Goal: Use online tool/utility

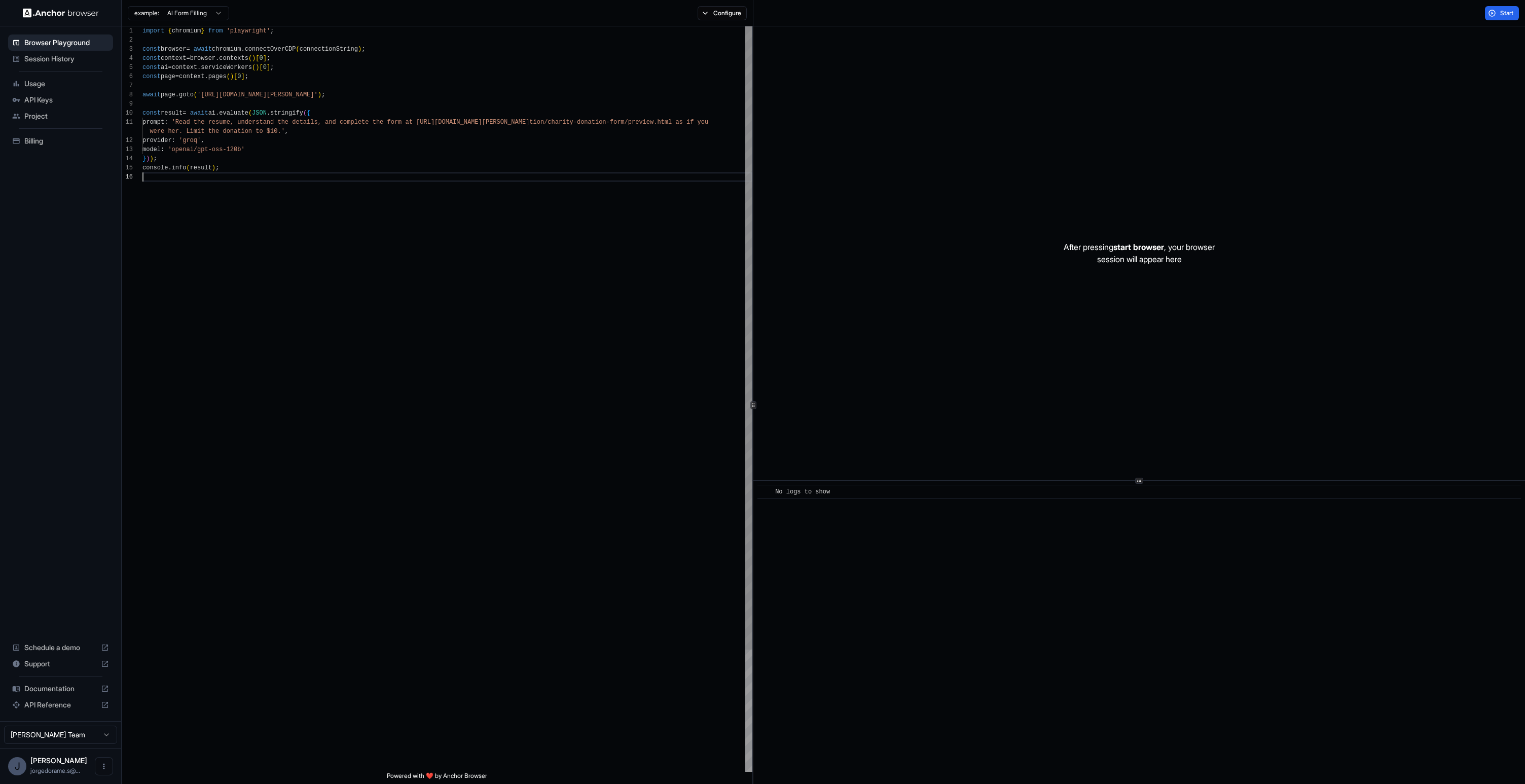
scroll to position [54, 0]
click at [345, 386] on div "import { chromium } from 'playwright' ; const browser = await chromium . connec…" at bounding box center [447, 472] width 610 height 891
drag, startPoint x: 344, startPoint y: 92, endPoint x: 454, endPoint y: 83, distance: 110.4
click at [238, 94] on span "'[URL][DOMAIN_NAME][PERSON_NAME]'" at bounding box center [258, 94] width 121 height 7
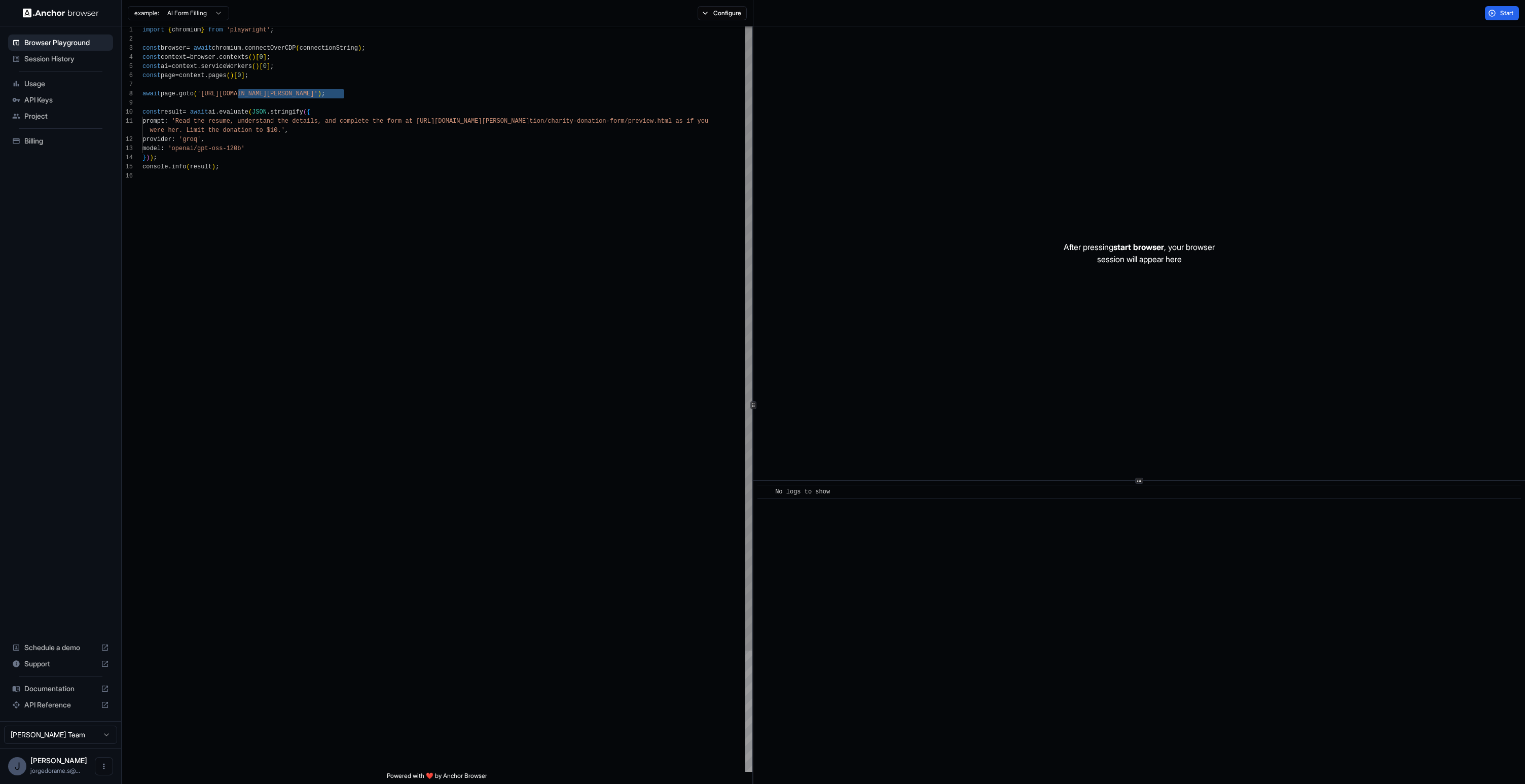
click at [348, 99] on div at bounding box center [447, 103] width 610 height 9
drag, startPoint x: 346, startPoint y: 91, endPoint x: 205, endPoint y: 94, distance: 141.0
click at [374, 160] on div "import { chromium } from 'playwright' ; const browser = await chromium . connec…" at bounding box center [447, 472] width 610 height 891
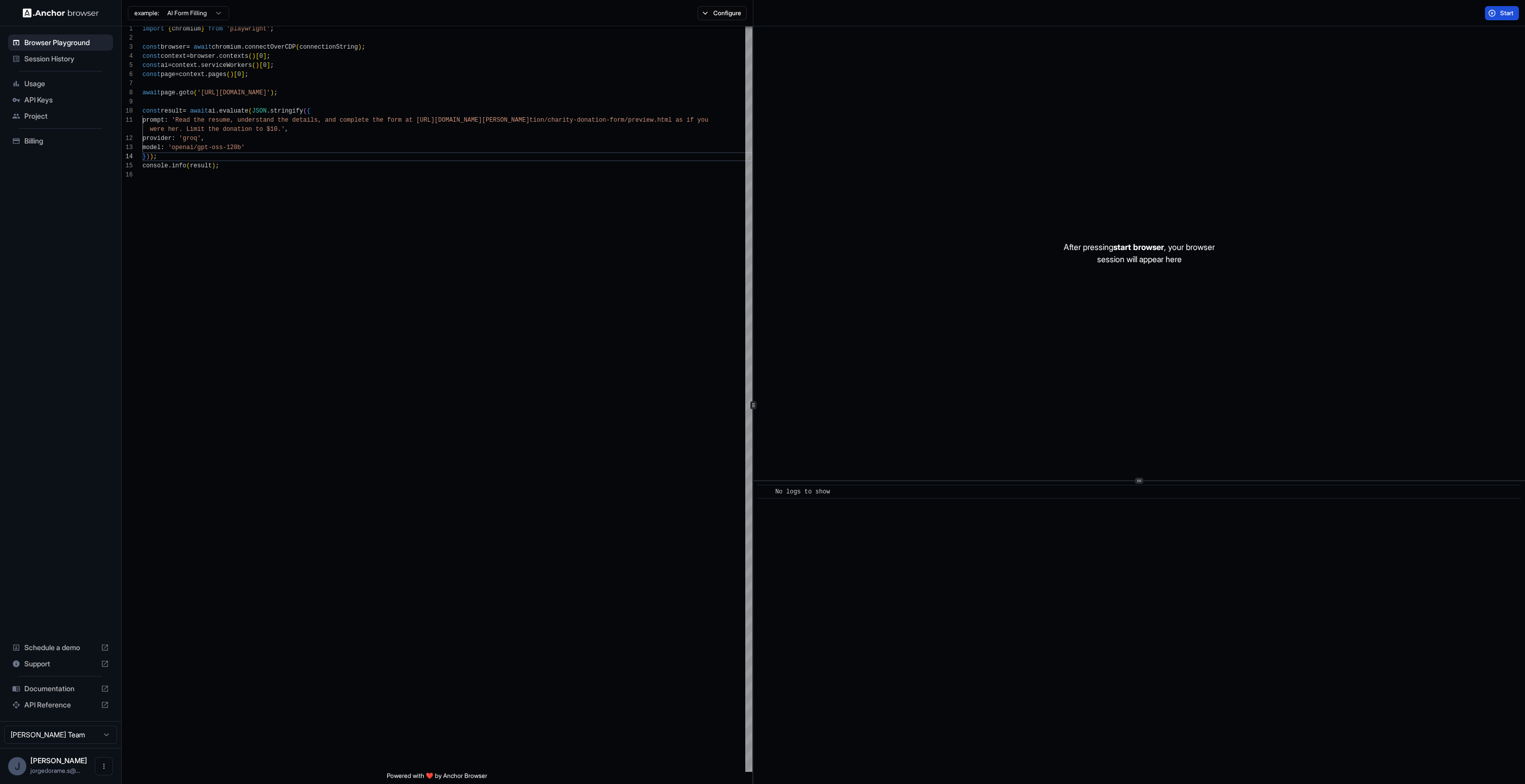
click at [1500, 14] on span "Start" at bounding box center [1507, 14] width 14 height 9
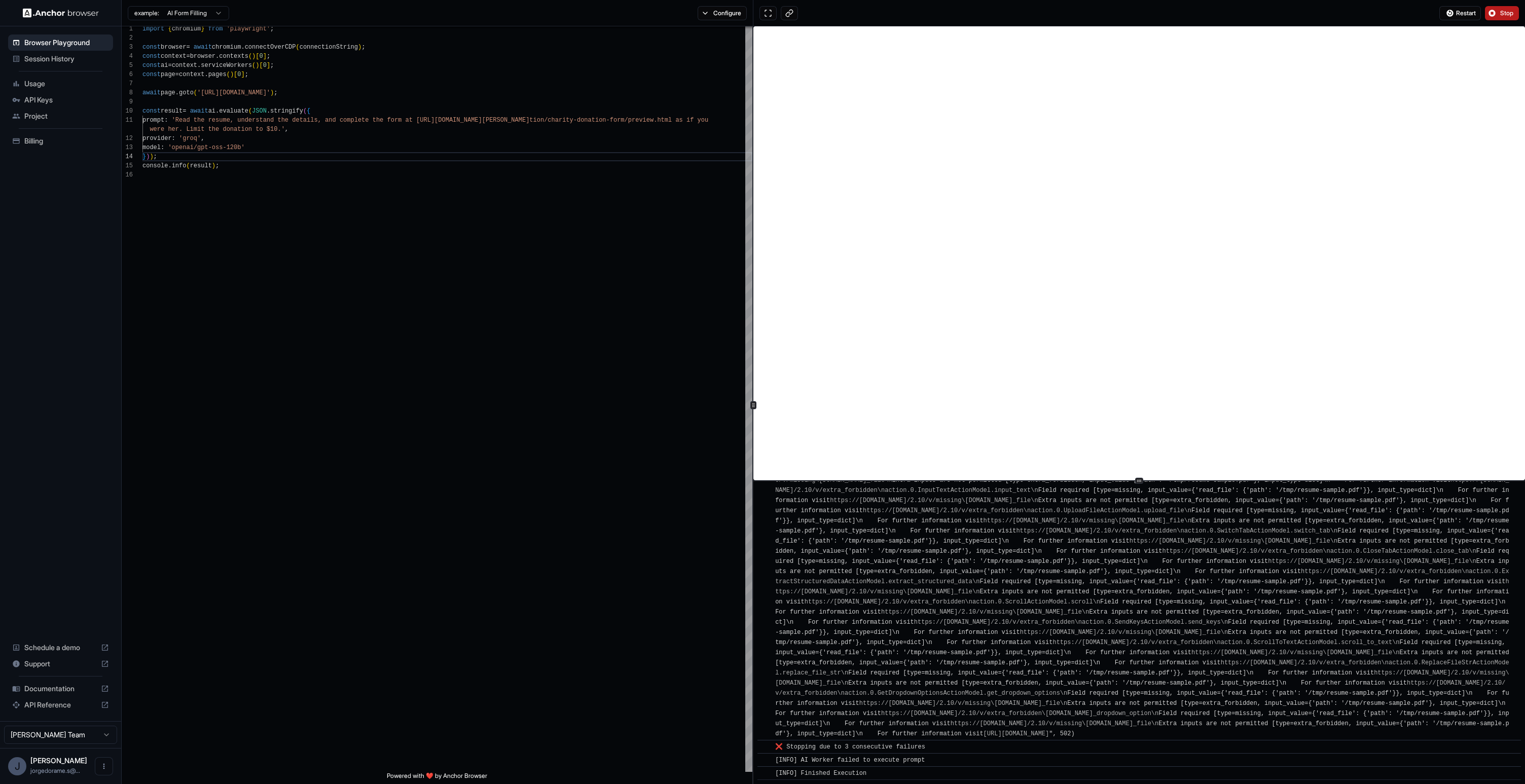
scroll to position [1224, 0]
drag, startPoint x: 916, startPoint y: 747, endPoint x: 788, endPoint y: 745, distance: 128.0
click at [788, 745] on div "❌ Stopping due to 3 consecutive failures" at bounding box center [852, 747] width 154 height 10
drag, startPoint x: 336, startPoint y: 210, endPoint x: 332, endPoint y: 214, distance: 5.7
click at [336, 211] on div "import { chromium } from 'playwright' ; const browser = await chromium . connec…" at bounding box center [447, 470] width 610 height 891
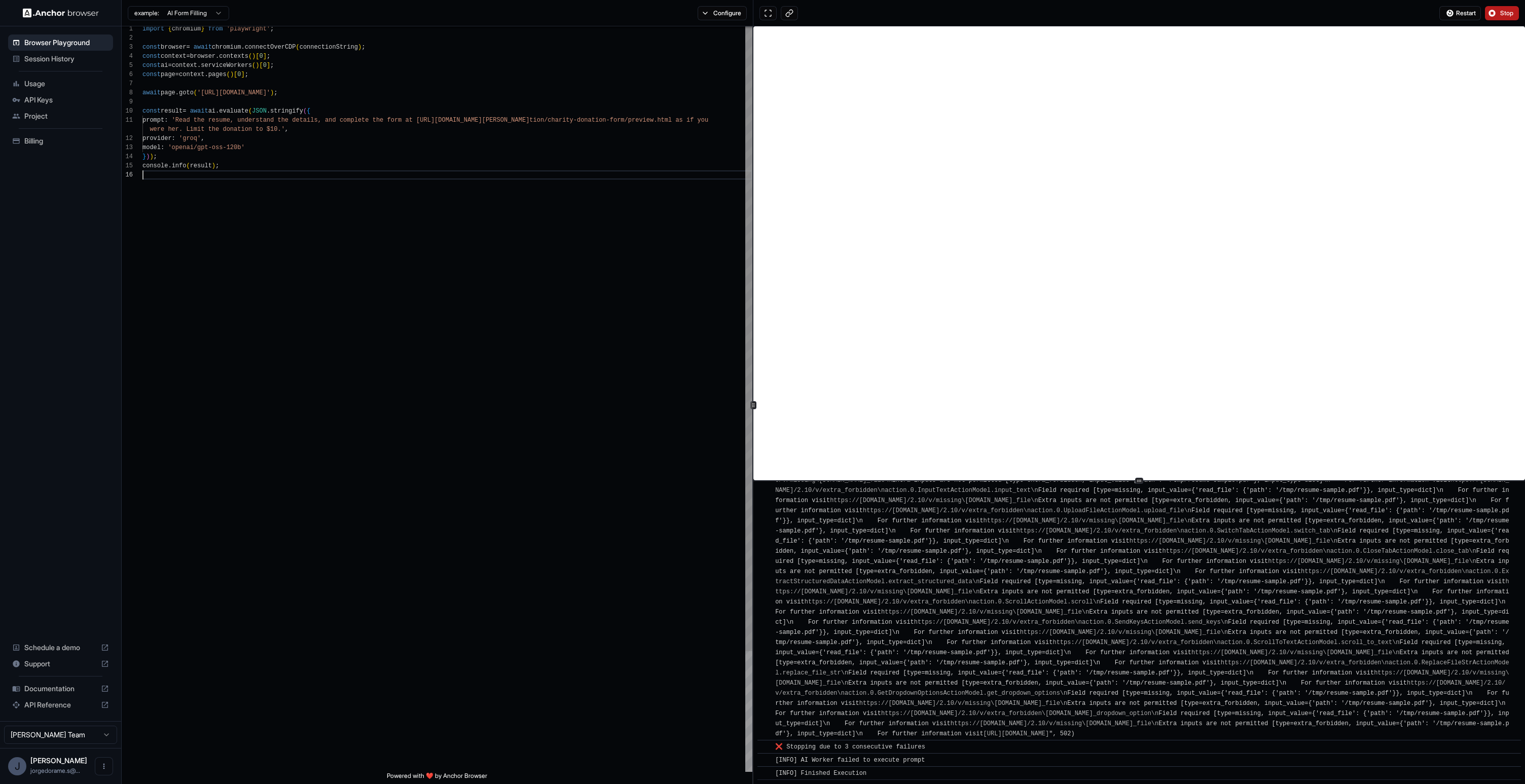
scroll to position [54, 0]
click at [1496, 12] on button "Stop" at bounding box center [1502, 13] width 34 height 14
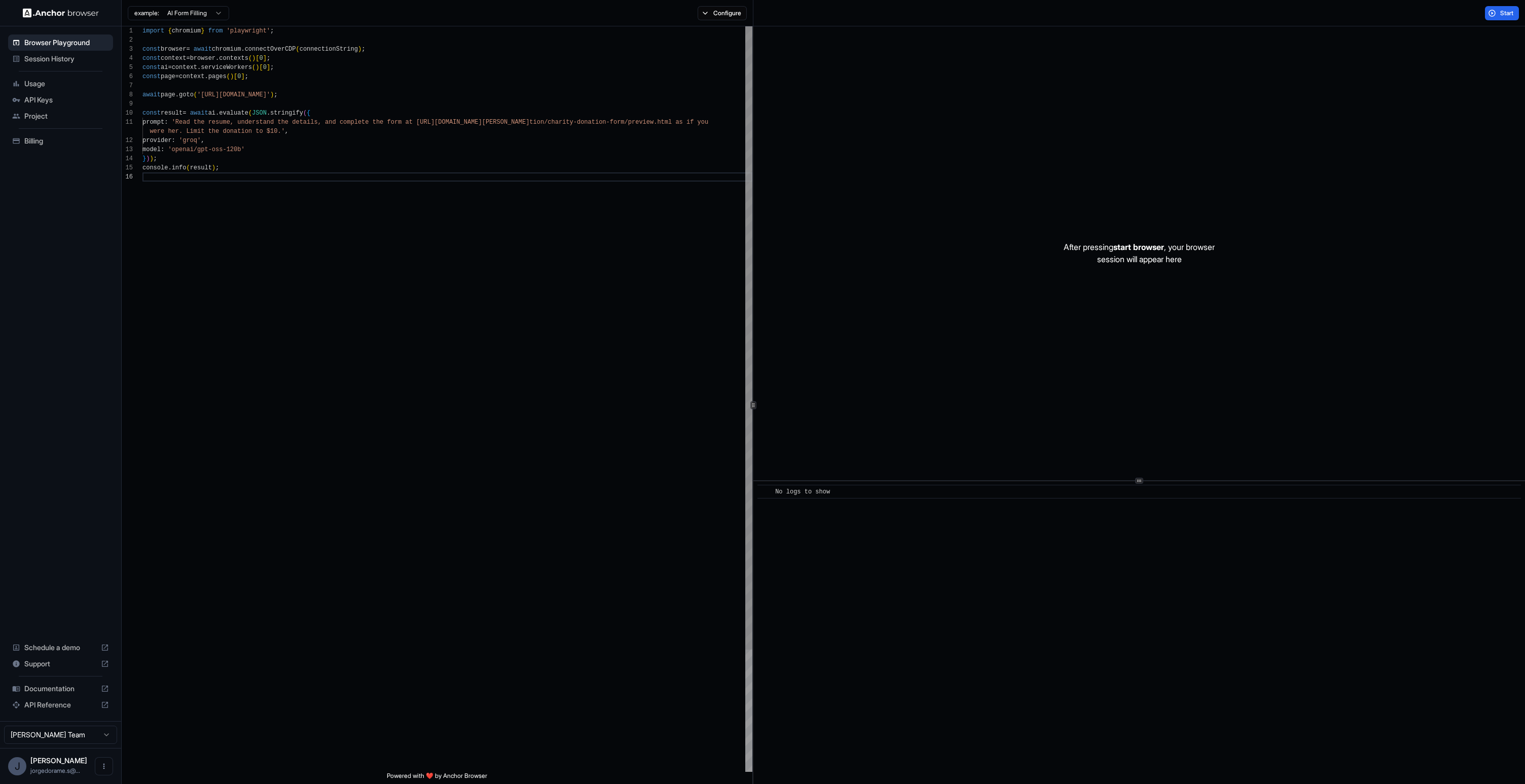
click at [427, 336] on div "import { chromium } from 'playwright' ; const browser = await chromium . connec…" at bounding box center [447, 472] width 610 height 891
drag, startPoint x: 232, startPoint y: 94, endPoint x: 284, endPoint y: 94, distance: 52.0
click at [284, 94] on div "import { chromium } from 'playwright' ; const browser = await chromium . connec…" at bounding box center [447, 472] width 610 height 891
click at [292, 199] on div "import { chromium } from 'playwright' ; const browser = await chromium . connec…" at bounding box center [447, 472] width 610 height 891
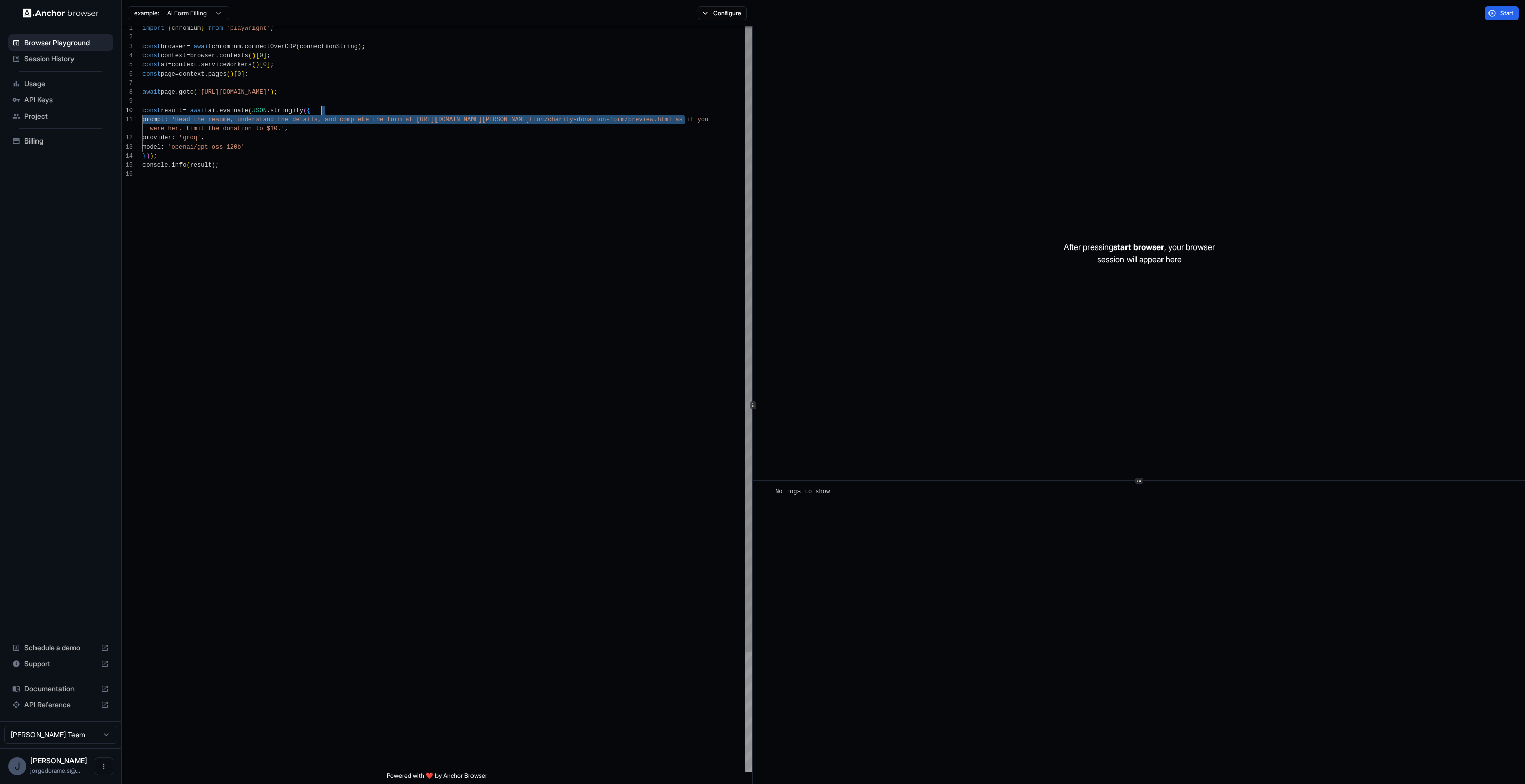
scroll to position [0, 0]
drag, startPoint x: 684, startPoint y: 118, endPoint x: 422, endPoint y: 117, distance: 262.0
click at [422, 117] on div "import { chromium } from 'playwright' ; const browser = await chromium . connec…" at bounding box center [447, 469] width 610 height 891
type textarea "**********"
